Goal: Check status: Check status

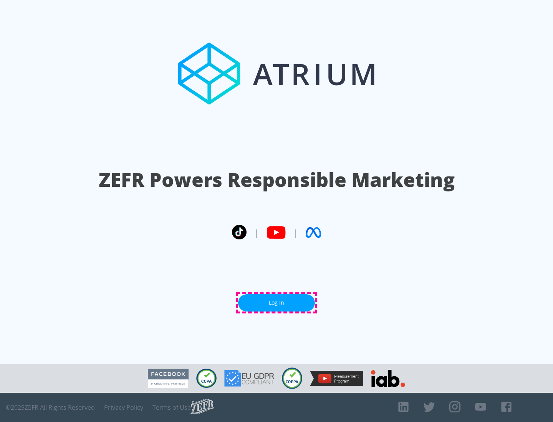
click at [276, 303] on link "Log In" at bounding box center [276, 302] width 77 height 17
